Goal: Transaction & Acquisition: Purchase product/service

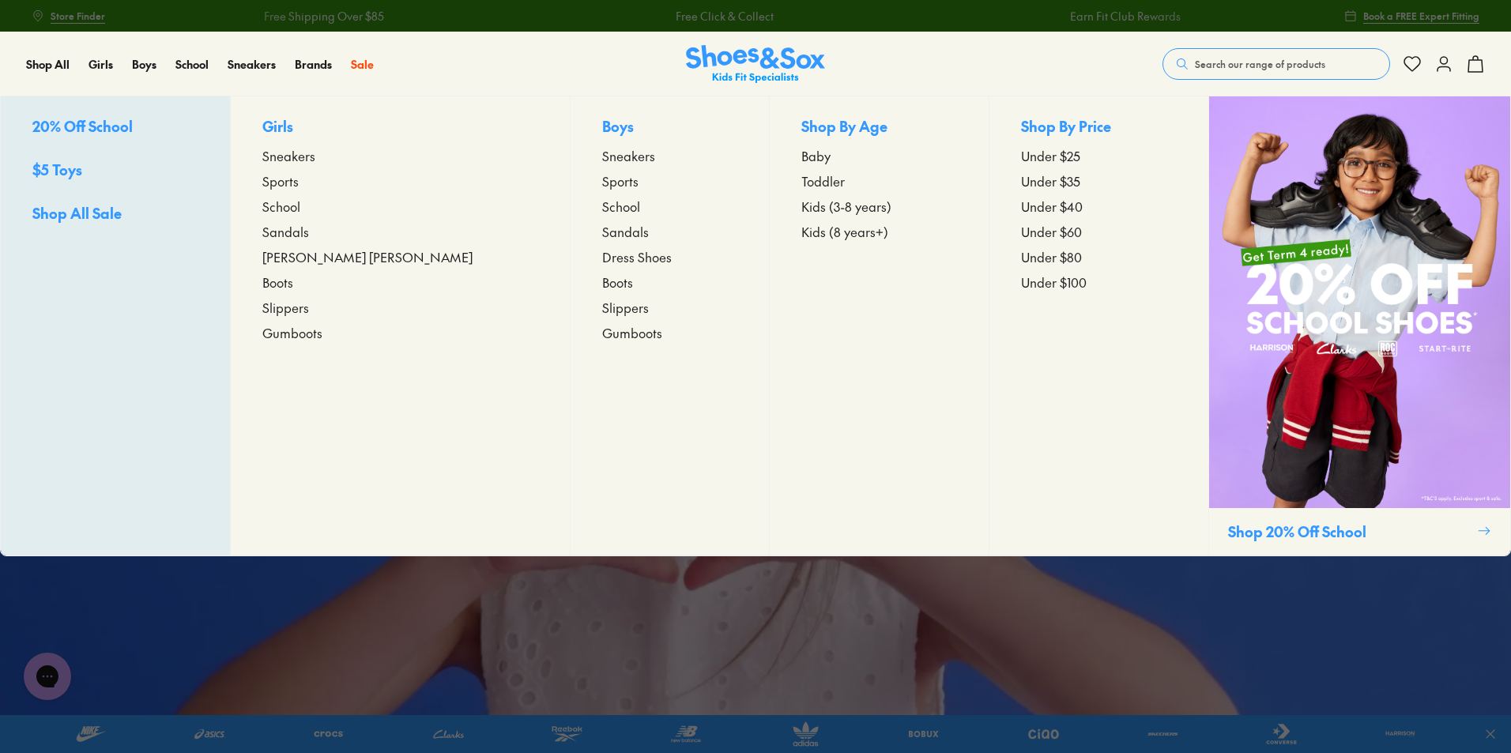
click at [300, 199] on span "School" at bounding box center [281, 206] width 38 height 19
click at [300, 206] on span "School" at bounding box center [281, 206] width 38 height 19
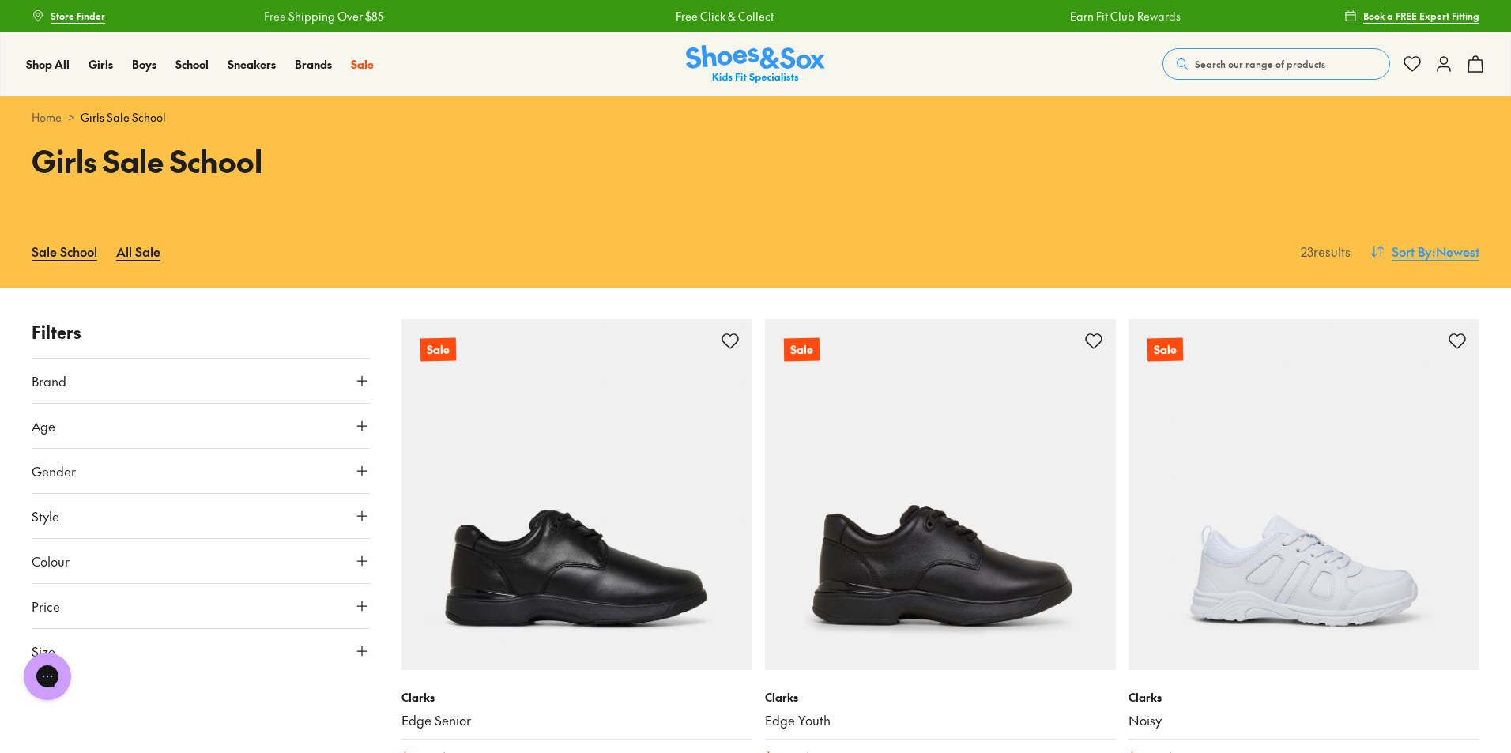
click at [1377, 258] on icon at bounding box center [1377, 251] width 16 height 16
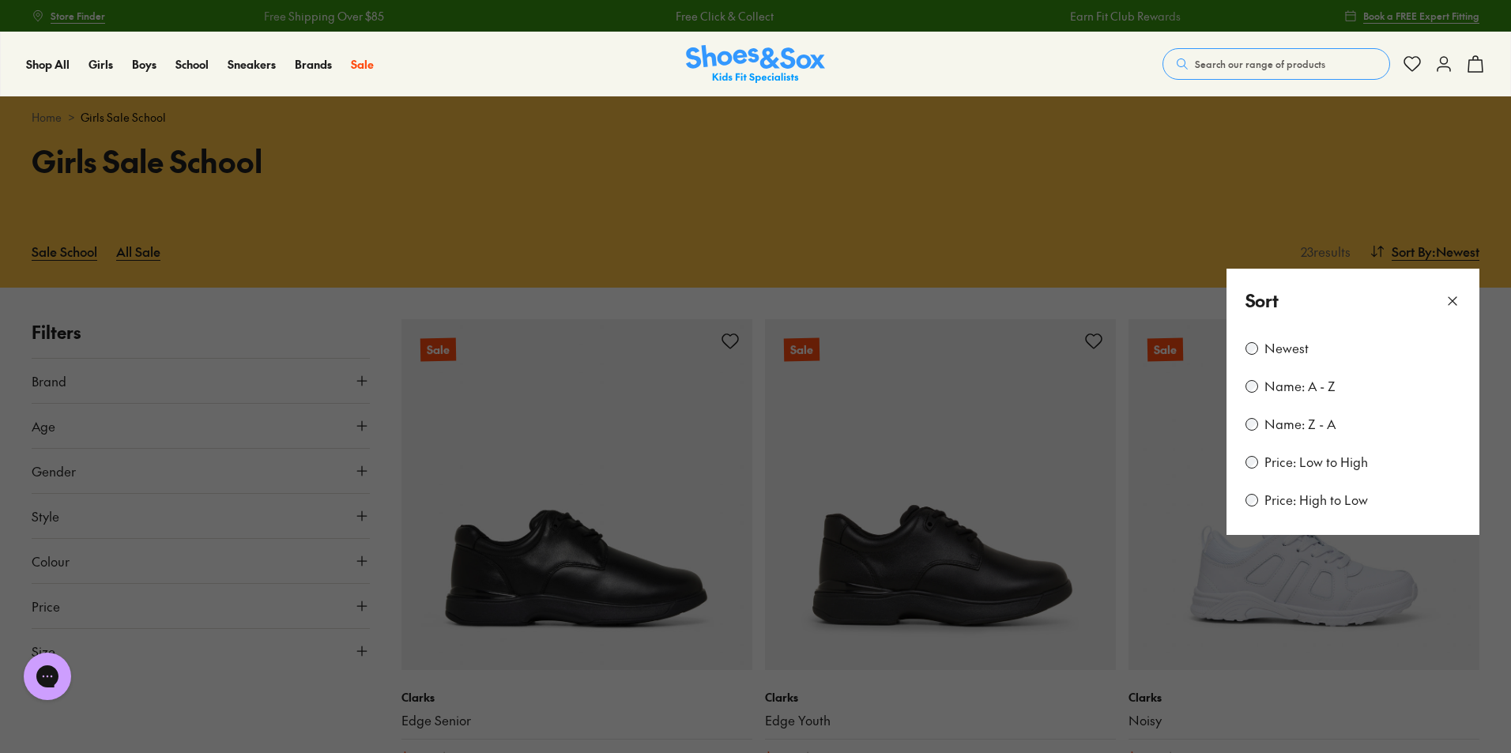
click at [1296, 465] on label "Price: Low to High" at bounding box center [1316, 462] width 104 height 17
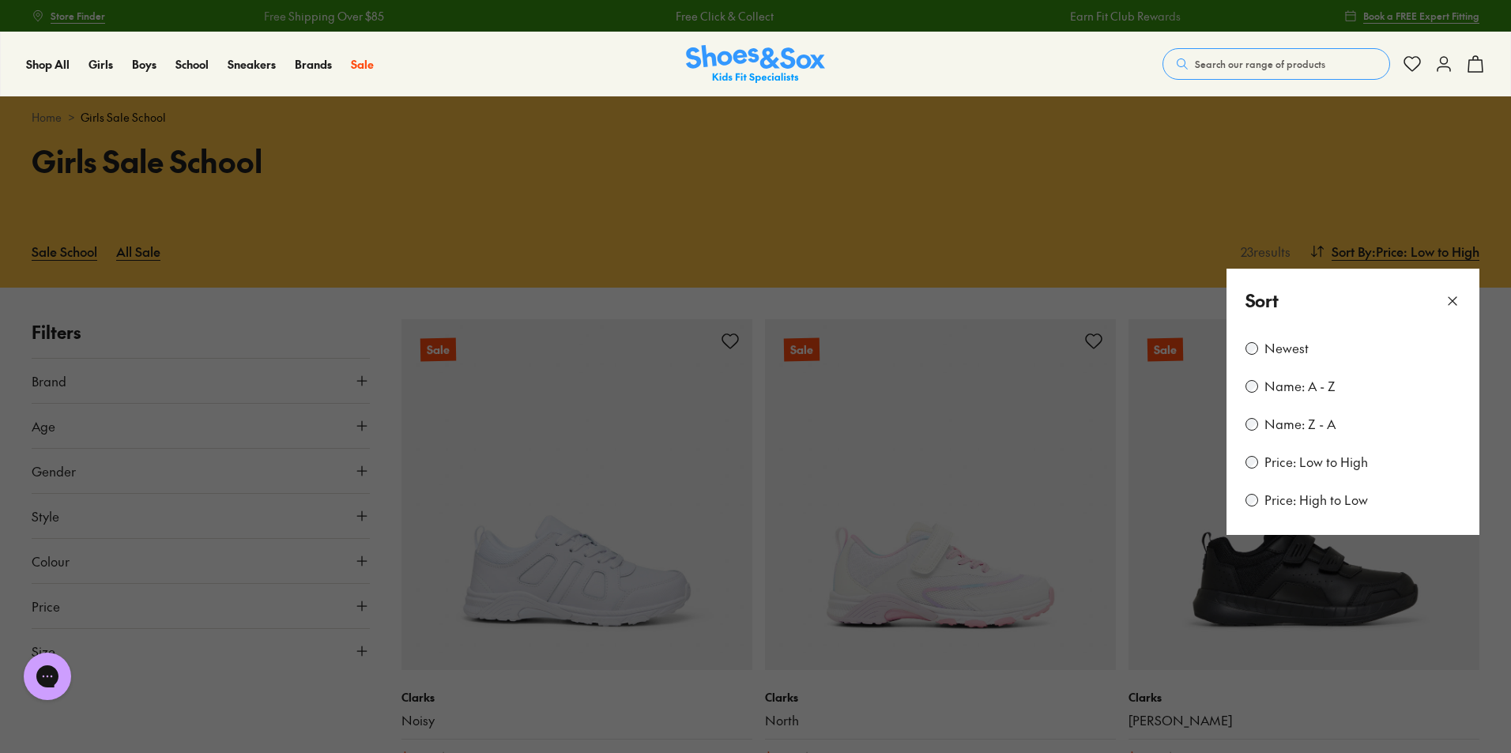
click at [1453, 299] on icon at bounding box center [1453, 301] width 16 height 16
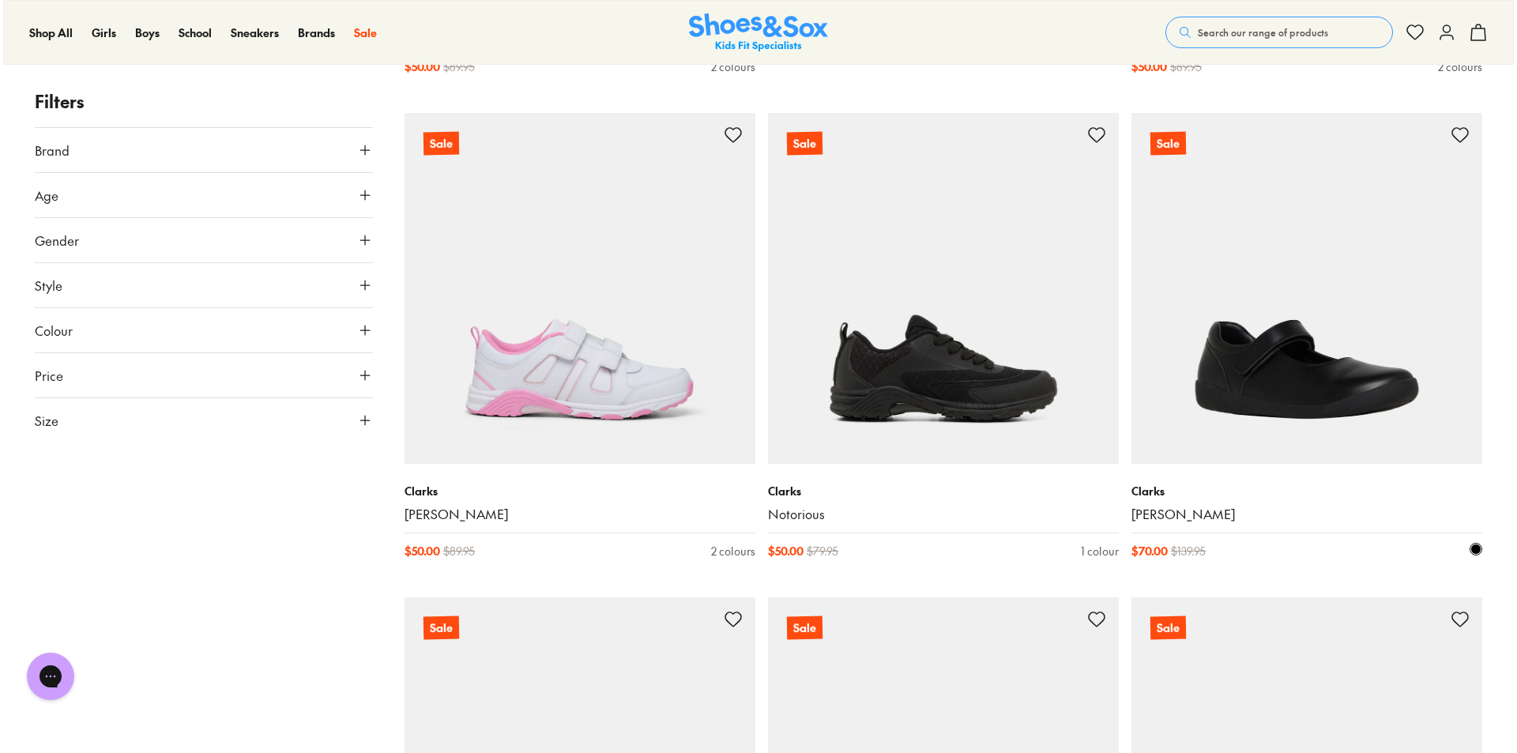
scroll to position [1664, 0]
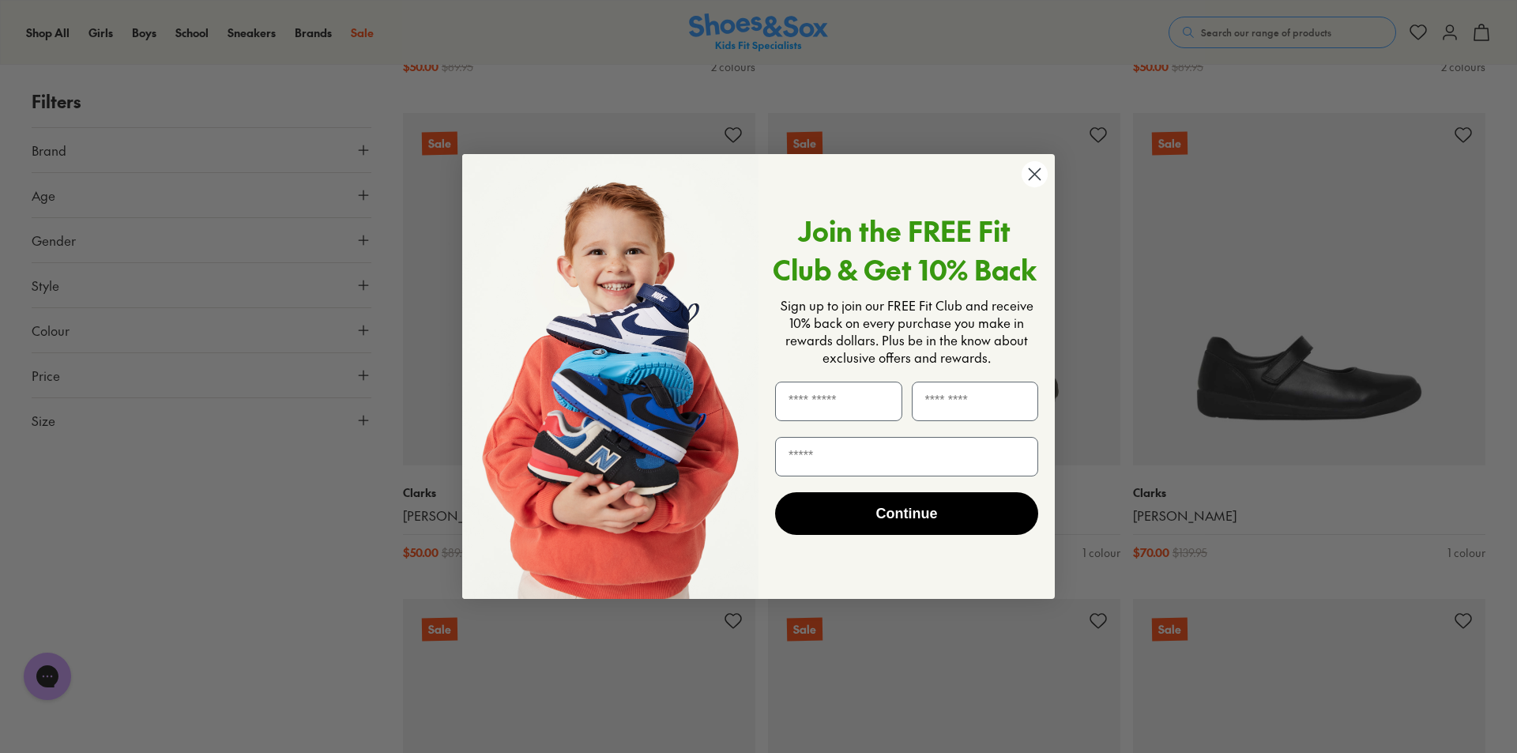
click at [1034, 175] on icon "Close dialog" at bounding box center [1035, 174] width 11 height 11
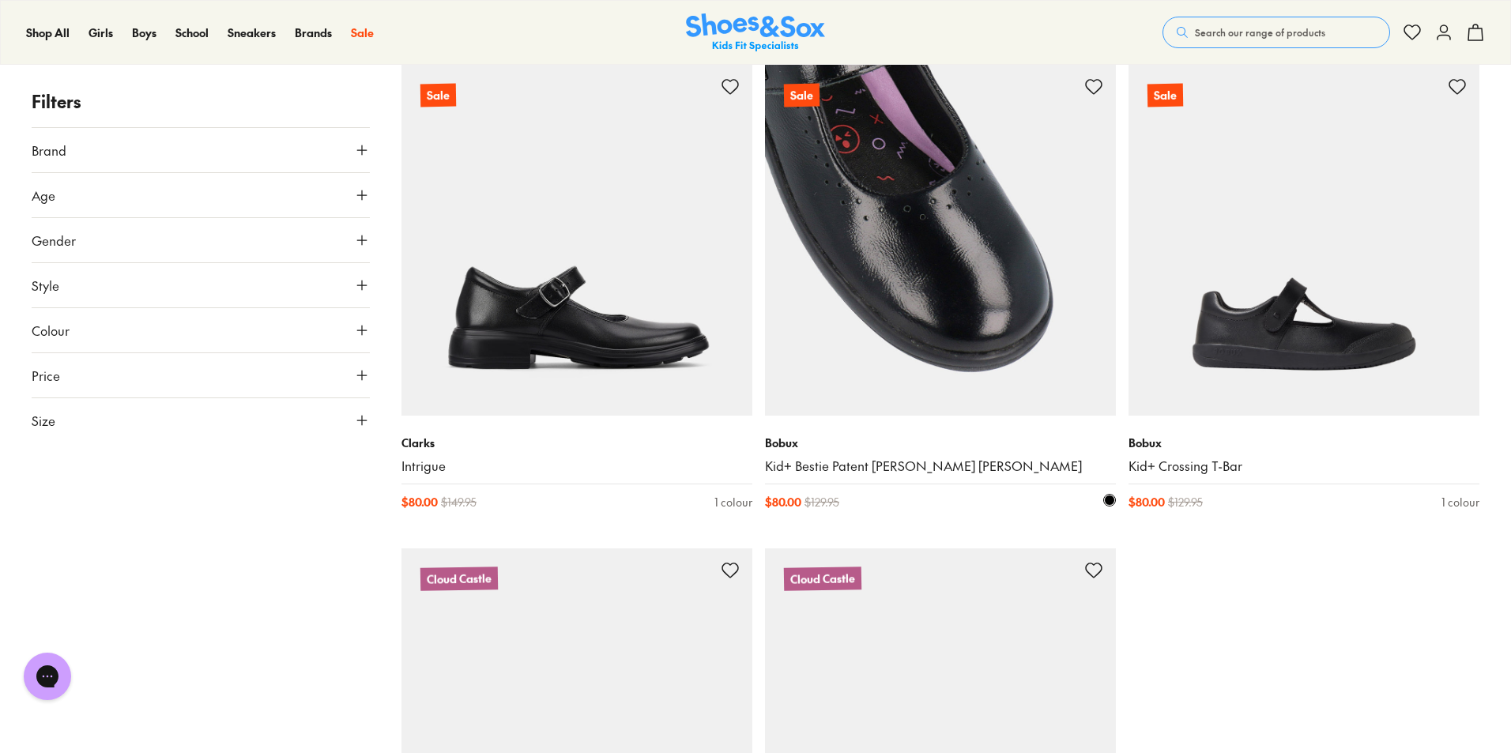
scroll to position [3003, 0]
